Goal: Navigation & Orientation: Find specific page/section

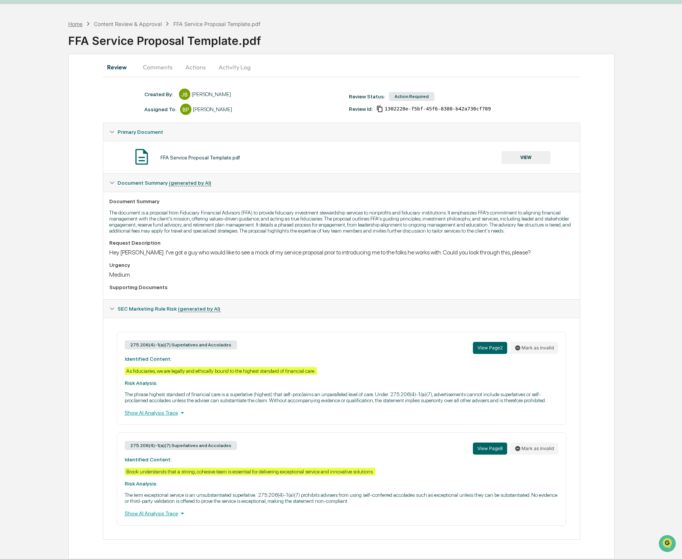
click at [81, 21] on div "Home" at bounding box center [75, 24] width 14 height 6
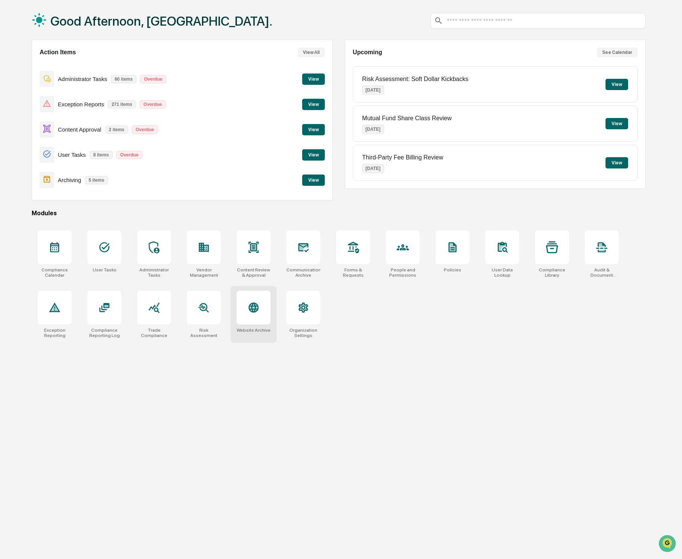
drag, startPoint x: 262, startPoint y: 318, endPoint x: 258, endPoint y: 320, distance: 4.6
click at [262, 318] on div at bounding box center [254, 308] width 34 height 34
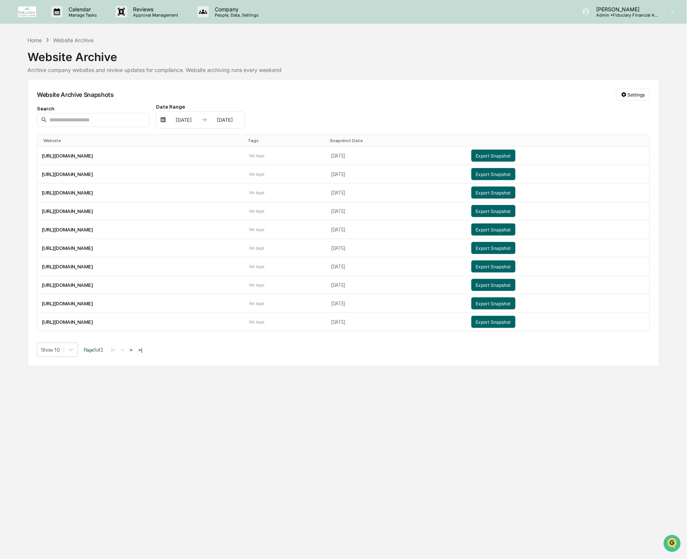
click at [135, 353] on button ">" at bounding box center [131, 350] width 8 height 6
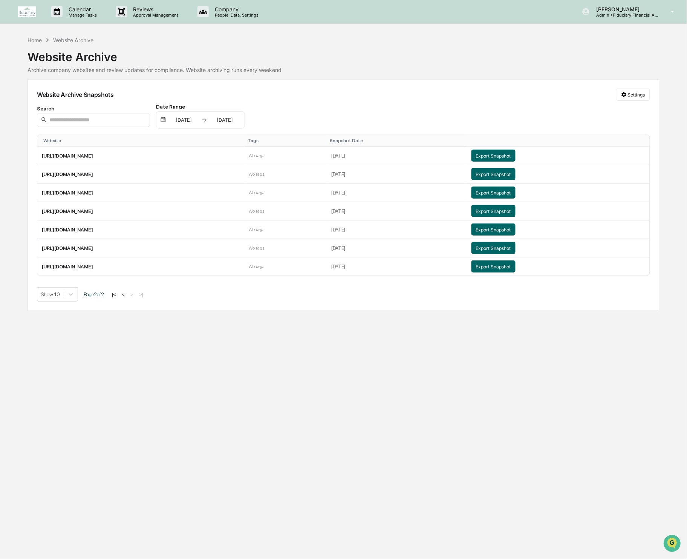
click at [127, 297] on button "<" at bounding box center [124, 294] width 8 height 6
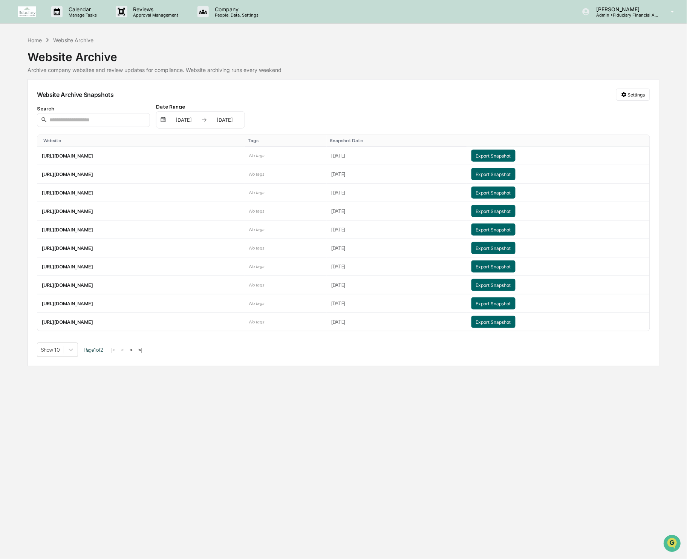
click at [135, 352] on button ">" at bounding box center [131, 350] width 8 height 6
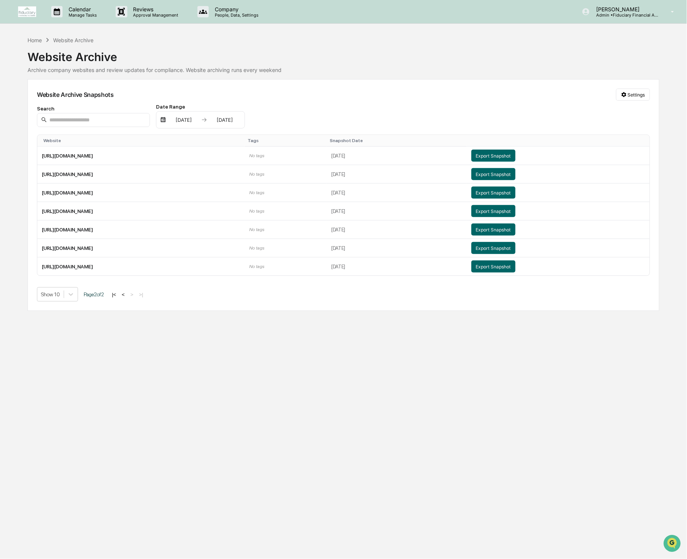
click at [130, 301] on div "Show 10 Page 2 of 2 |< < > >|" at bounding box center [343, 294] width 613 height 14
click at [127, 297] on button "<" at bounding box center [124, 294] width 8 height 6
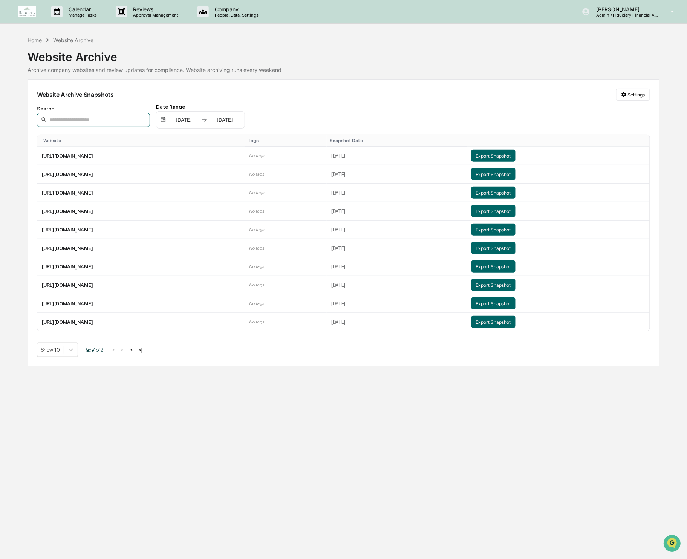
click at [81, 117] on input at bounding box center [93, 120] width 113 height 14
type input "*"
click at [636, 97] on html "Calendar Manage Tasks Reviews Approval Management Company People, Data, Setting…" at bounding box center [343, 279] width 687 height 559
click at [372, 101] on html "Calendar Manage Tasks Reviews Approval Management Company People, Data, Setting…" at bounding box center [343, 279] width 687 height 559
click at [35, 40] on div "Home" at bounding box center [35, 40] width 14 height 6
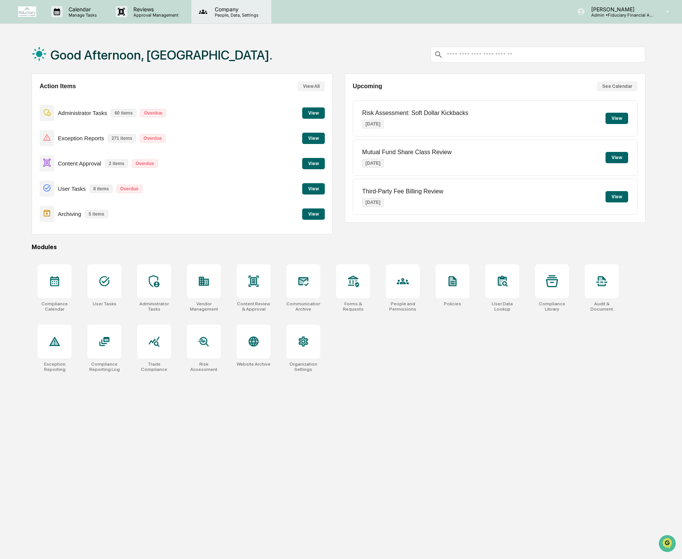
click at [244, 19] on div "Company People, Data, Settings" at bounding box center [232, 11] width 80 height 23
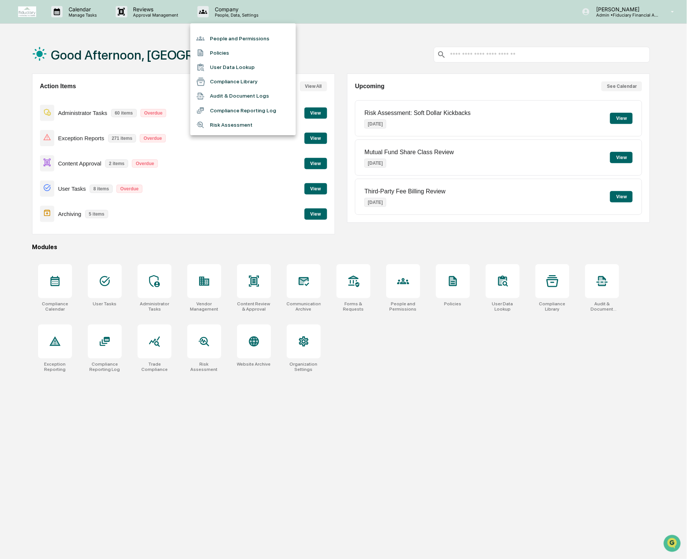
click at [163, 8] on div at bounding box center [343, 279] width 687 height 559
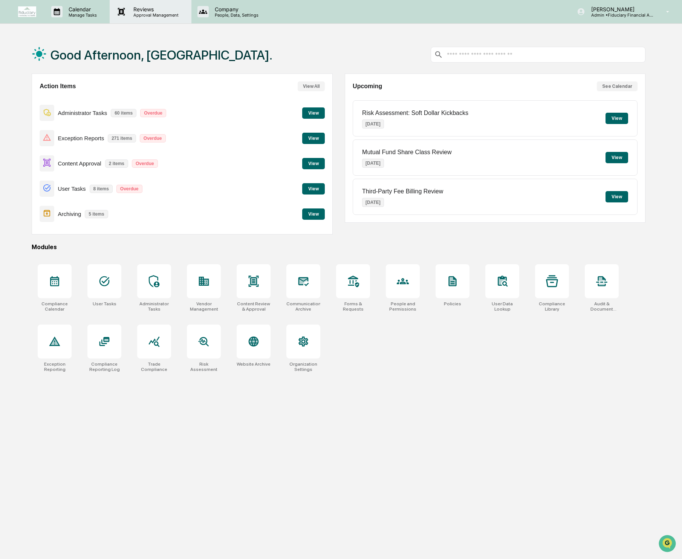
click at [153, 10] on p "Reviews" at bounding box center [154, 9] width 55 height 6
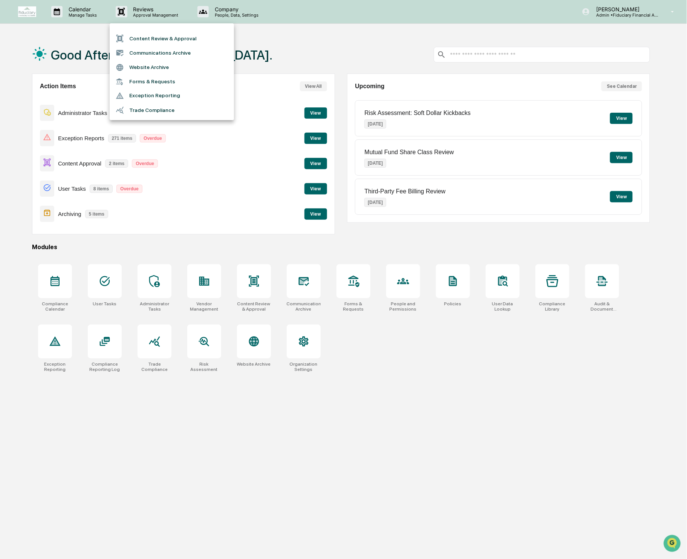
click at [149, 72] on li "Website Archive" at bounding box center [172, 67] width 124 height 14
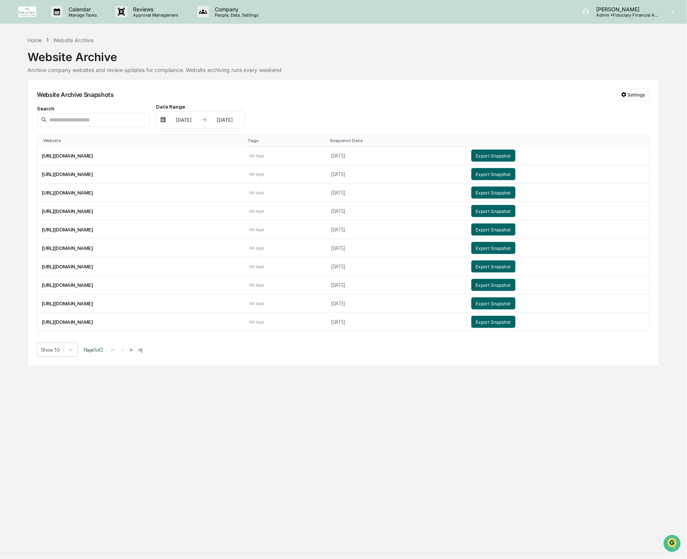
click at [95, 64] on div "Website Archive Archive company websites and review updates for compliance. Web…" at bounding box center [344, 58] width 632 height 29
click at [135, 353] on button ">" at bounding box center [131, 350] width 8 height 6
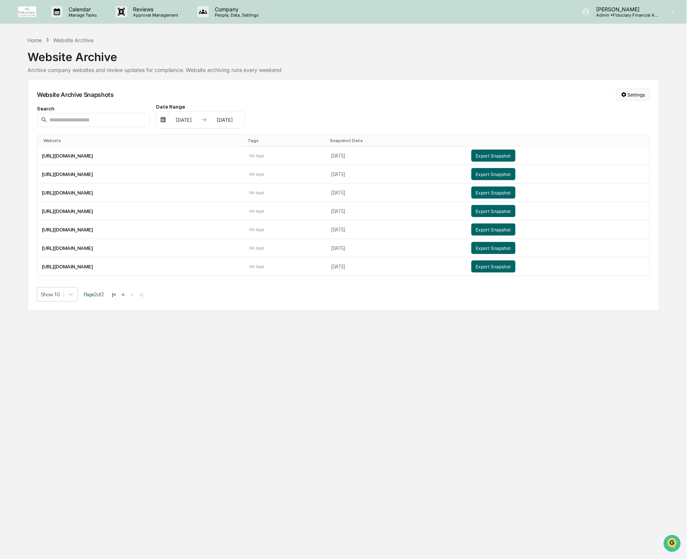
click at [641, 94] on html "Calendar Manage Tasks Reviews Approval Management Company People, Data, Setting…" at bounding box center [343, 279] width 687 height 559
click at [638, 113] on div "Manage Archived Websites" at bounding box center [632, 111] width 85 height 12
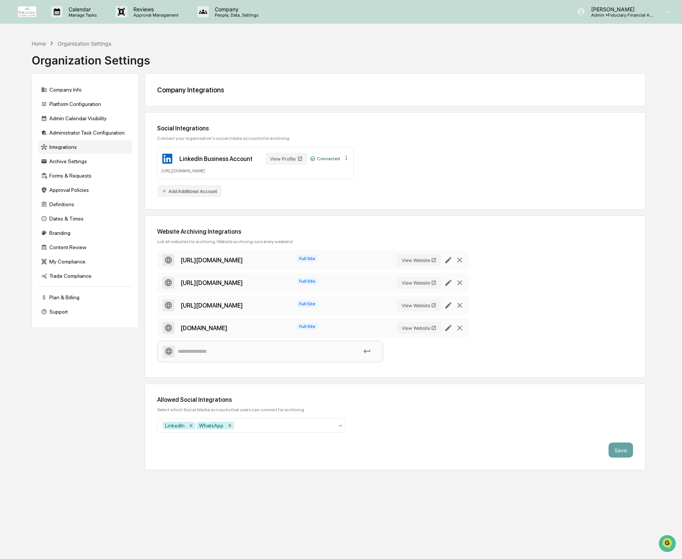
click at [192, 351] on input at bounding box center [270, 351] width 215 height 13
click at [571, 510] on div "Home Organization Settings Organization Settings Company Info Platform Configur…" at bounding box center [338, 315] width 637 height 559
drag, startPoint x: 62, startPoint y: 365, endPoint x: 76, endPoint y: 368, distance: 14.7
click at [64, 365] on div "Company Info Platform Configuration Admin Calendar Visibility Administrator Tas…" at bounding box center [339, 272] width 614 height 397
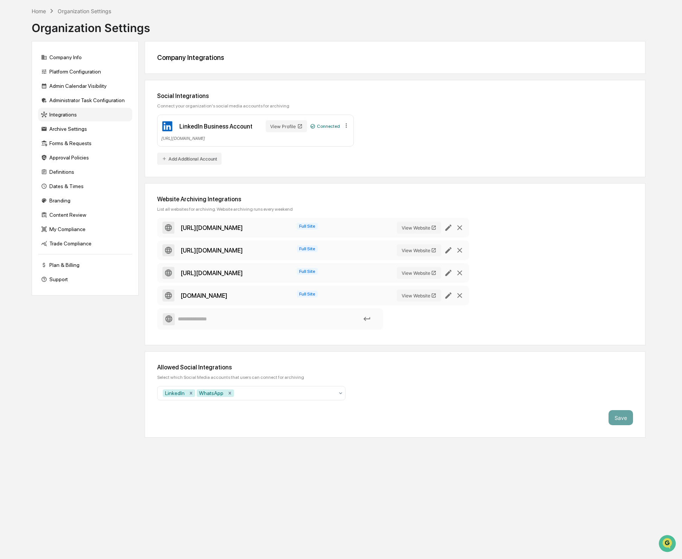
click at [590, 305] on div "[URL][DOMAIN_NAME] Full Site View Website [URL][DOMAIN_NAME] Full Site View Web…" at bounding box center [395, 275] width 476 height 115
